Goal: Information Seeking & Learning: Understand process/instructions

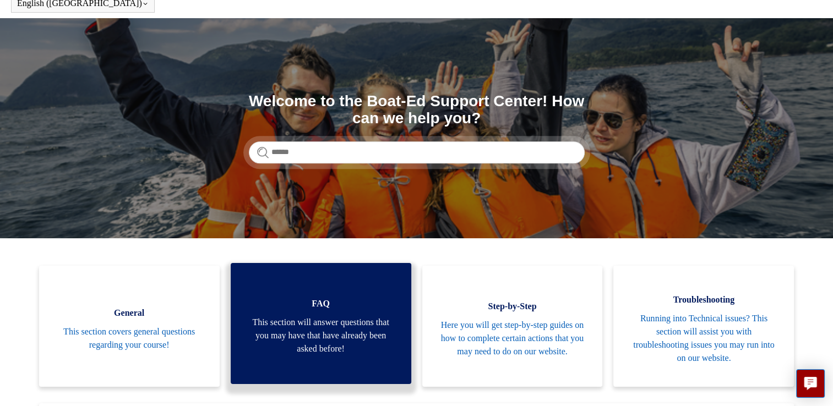
scroll to position [110, 0]
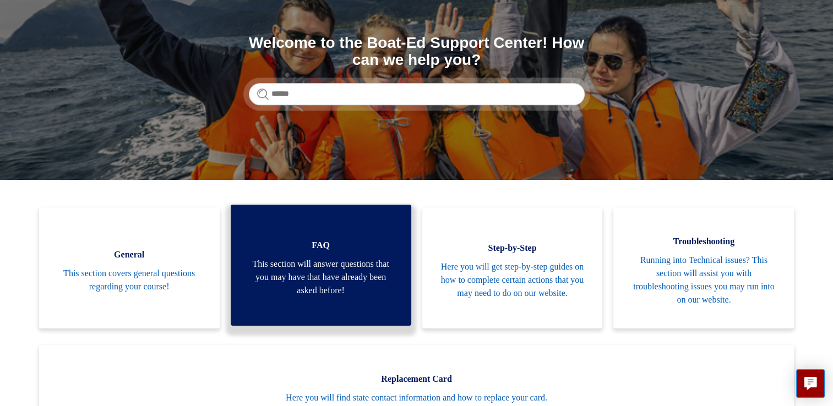
click at [318, 275] on span "This section will answer questions that you may have that have already been ask…" at bounding box center [321, 278] width 148 height 40
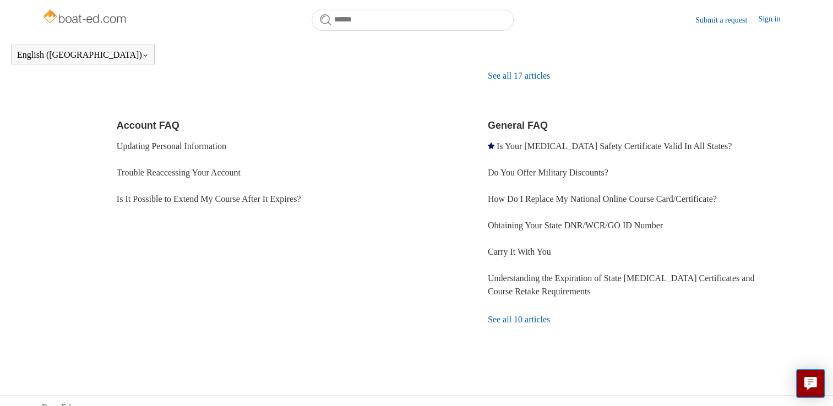
scroll to position [336, 0]
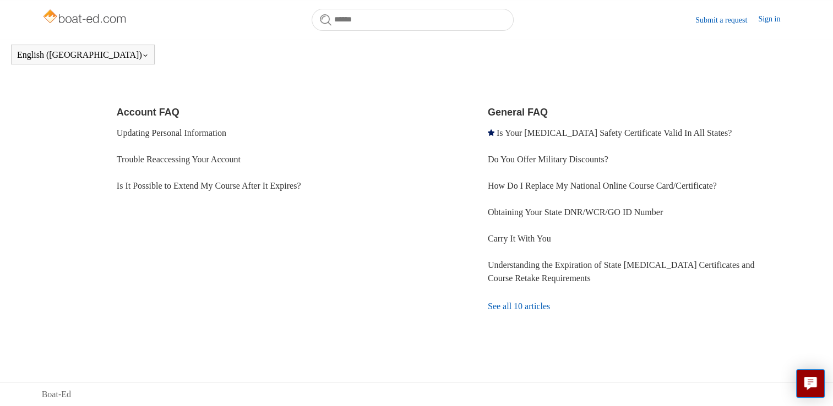
click at [514, 305] on link "See all 10 articles" at bounding box center [639, 307] width 303 height 30
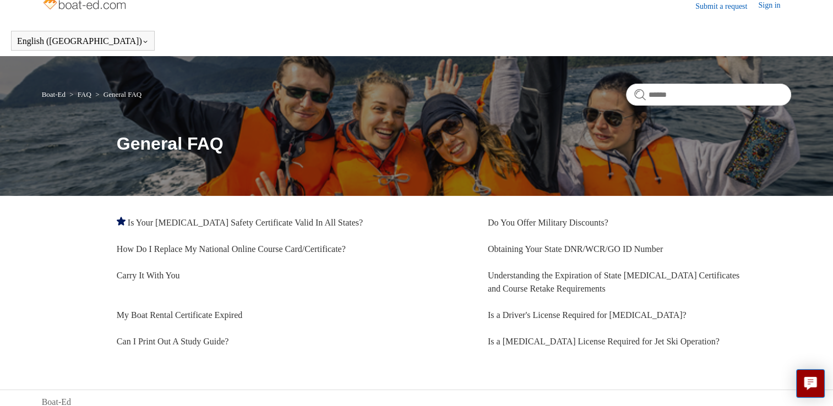
scroll to position [21, 0]
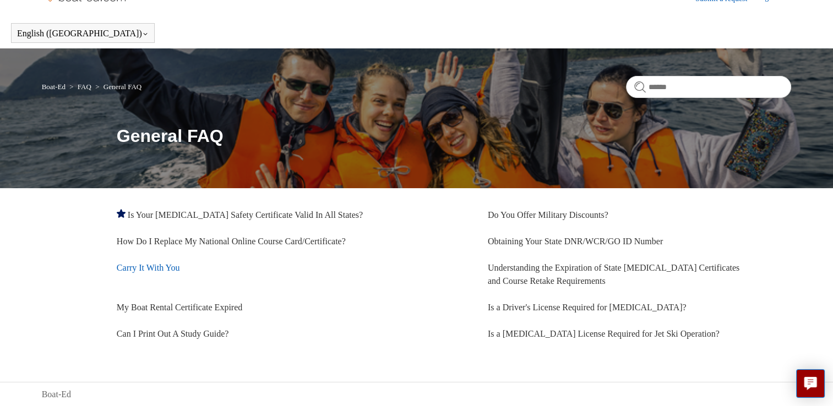
click at [153, 265] on link "Carry It With You" at bounding box center [148, 267] width 63 height 9
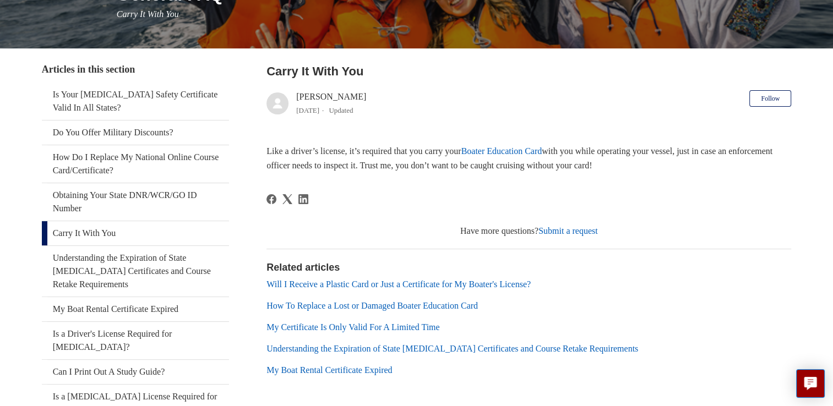
scroll to position [165, 0]
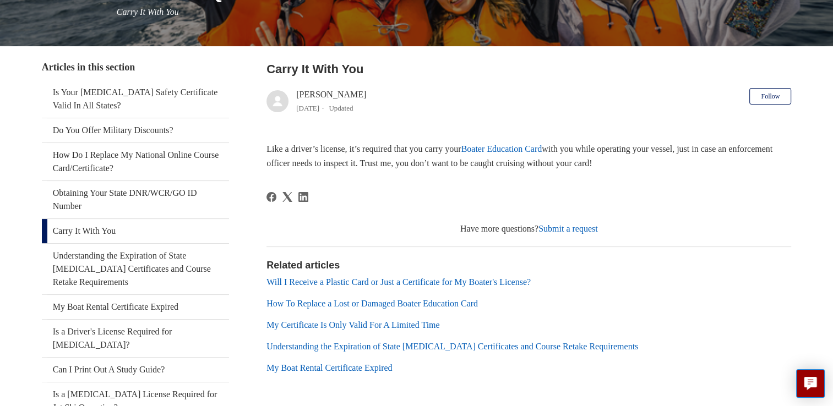
click at [363, 305] on link "How To Replace a Lost or Damaged Boater Education Card" at bounding box center [372, 303] width 211 height 9
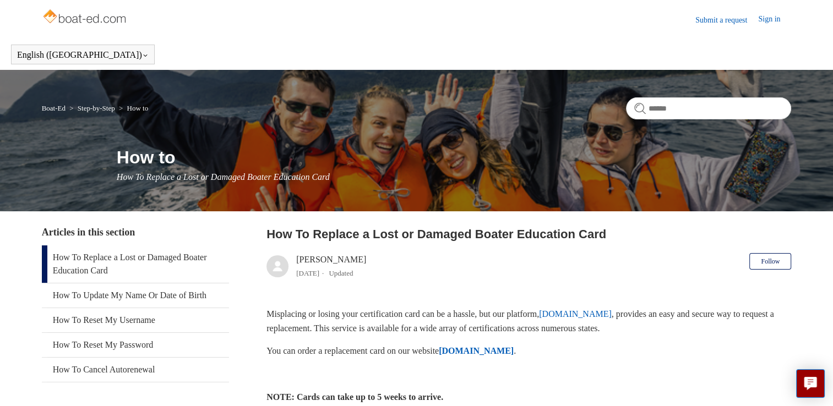
click at [503, 346] on strong "[DOMAIN_NAME]" at bounding box center [476, 350] width 75 height 9
